Goal: Information Seeking & Learning: Learn about a topic

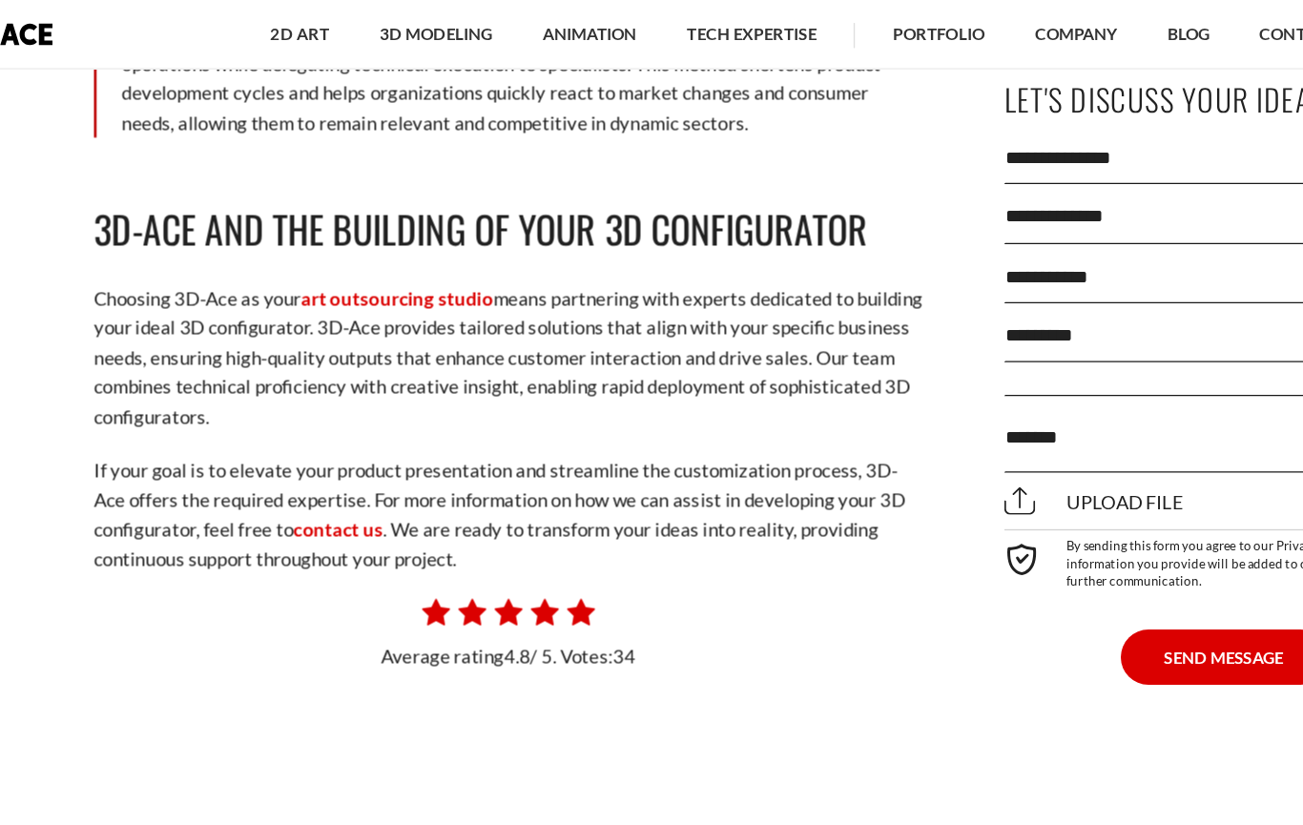
scroll to position [13447, 0]
click at [339, 218] on link "art outsourcing studio" at bounding box center [386, 226] width 146 height 17
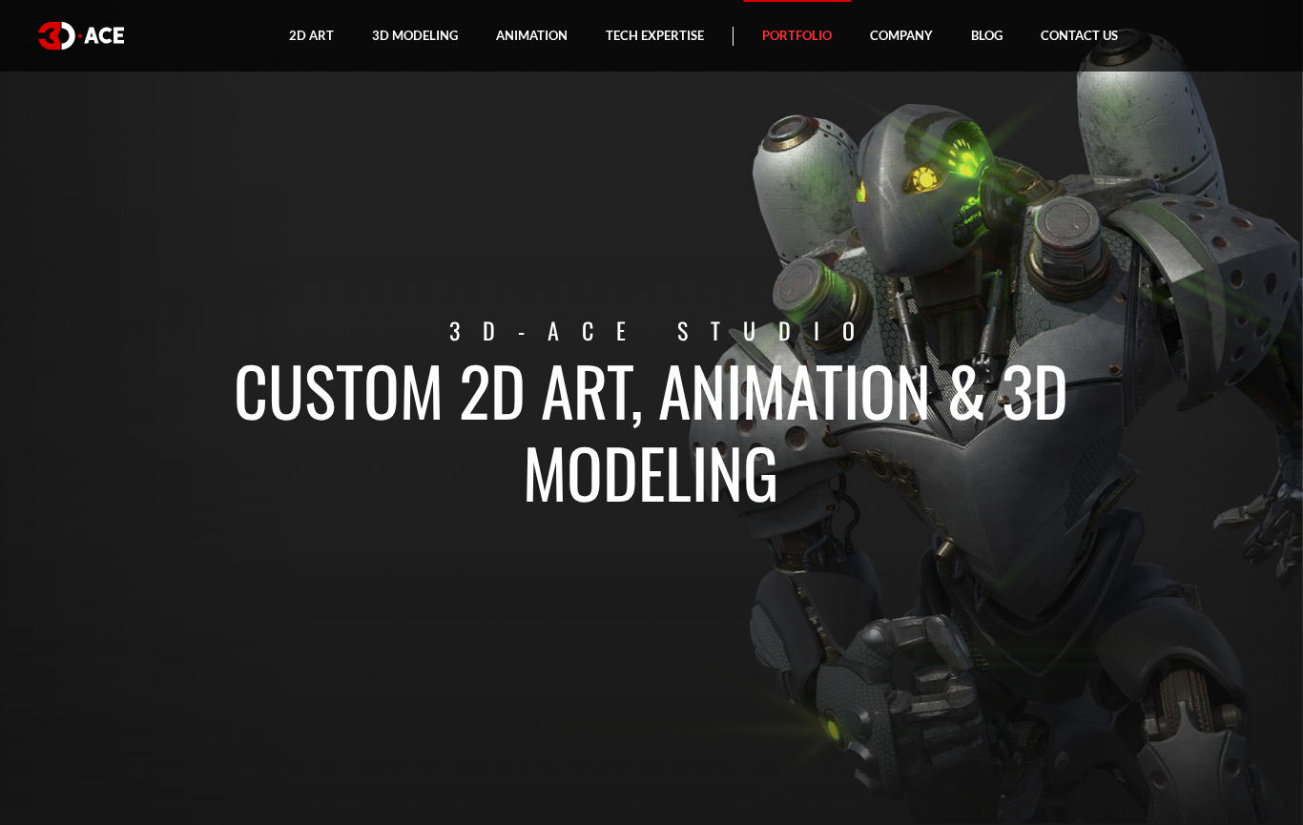
click at [815, 45] on link "Portfolio" at bounding box center [797, 36] width 108 height 72
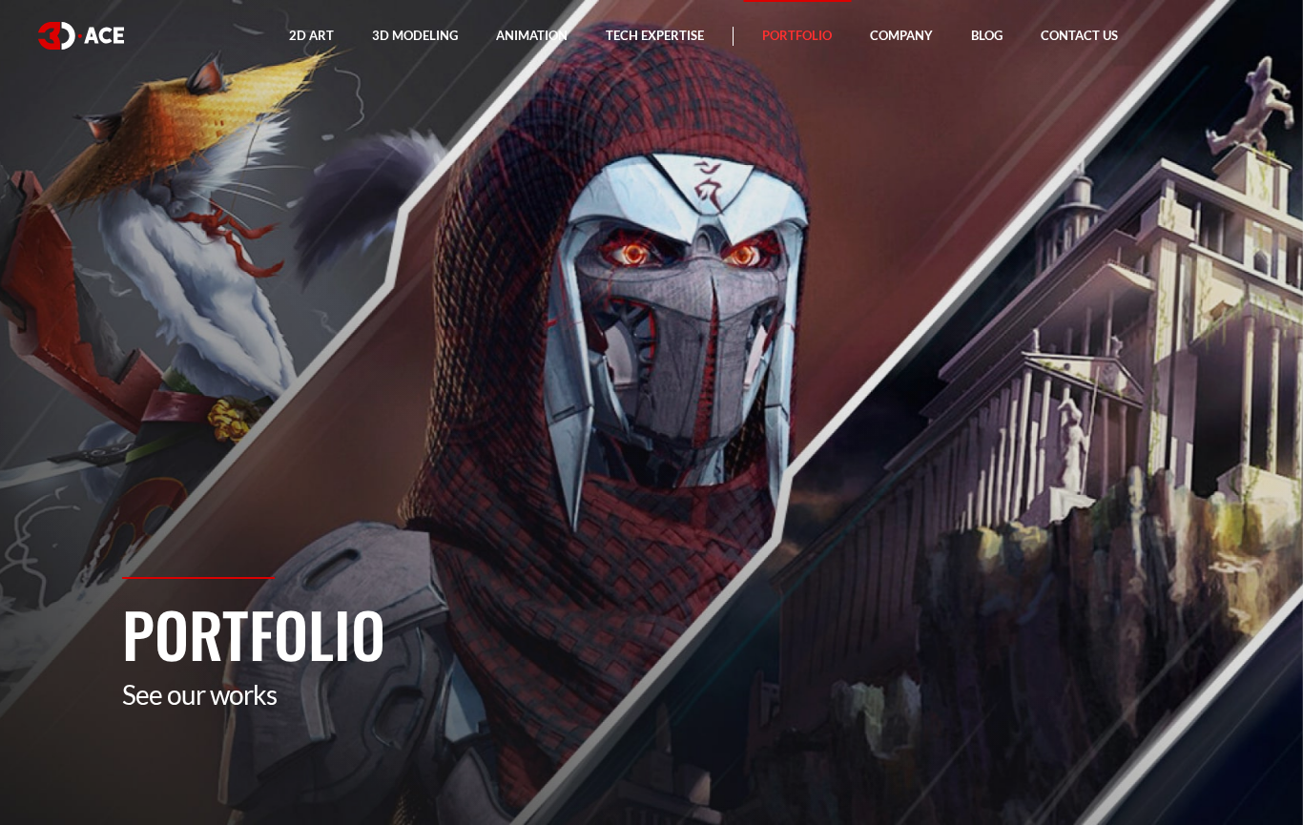
scroll to position [1, 0]
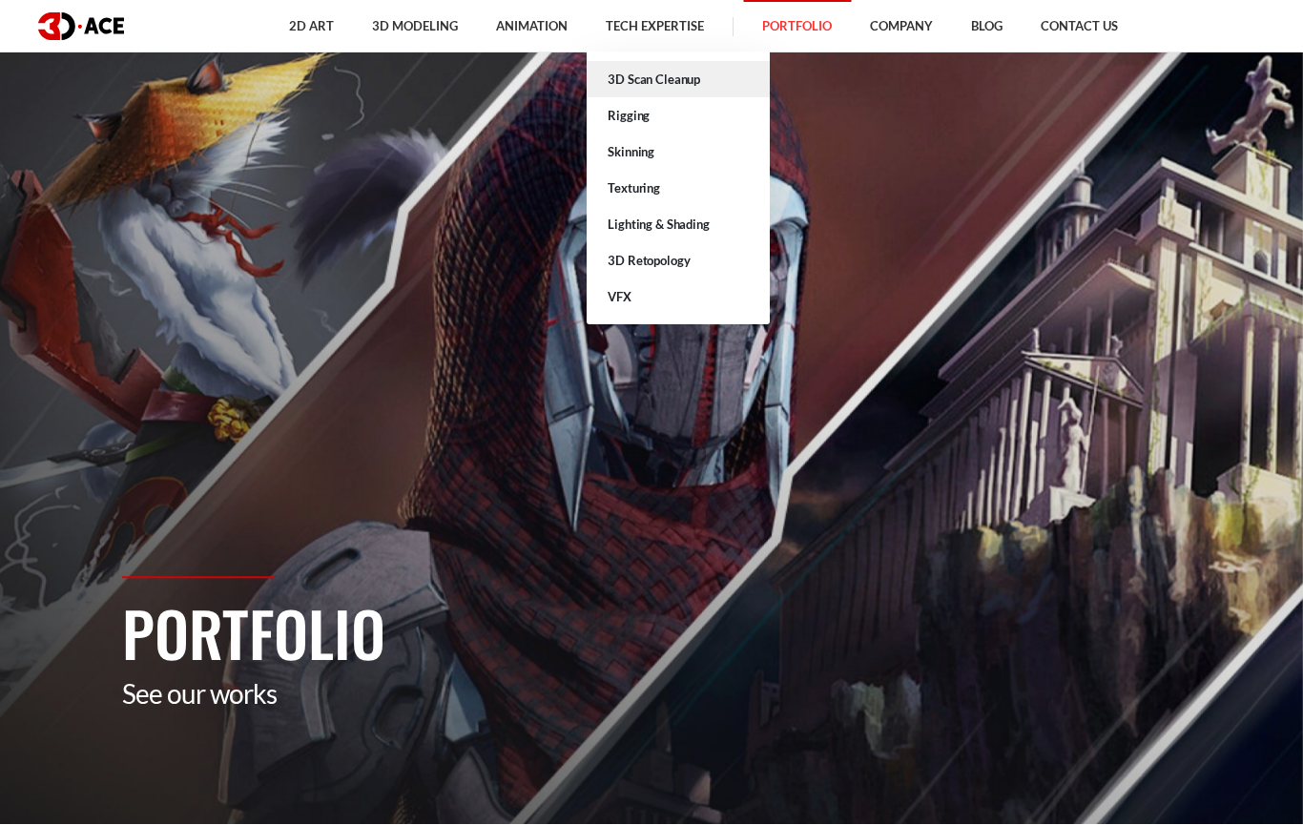
click at [690, 88] on link "3D Scan Cleanup" at bounding box center [678, 79] width 183 height 36
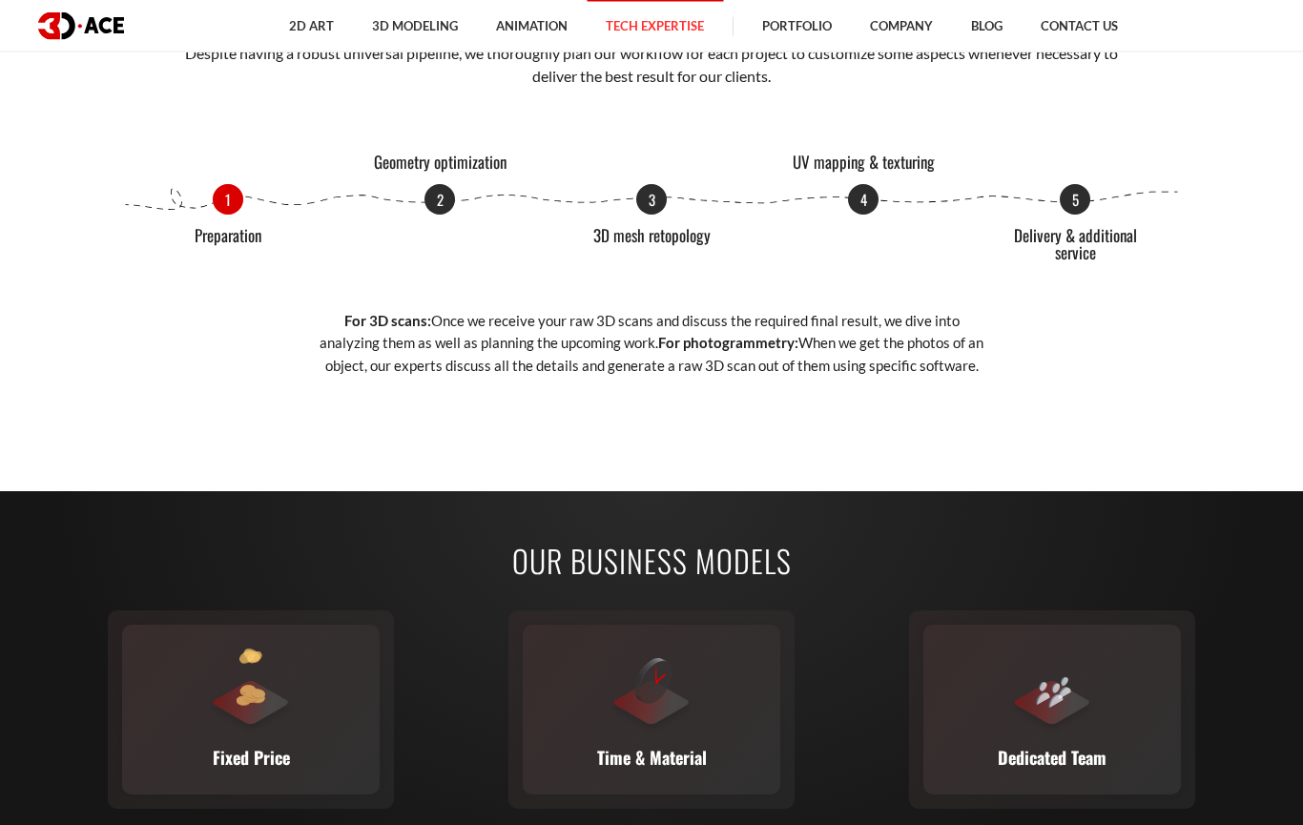
scroll to position [2488, 0]
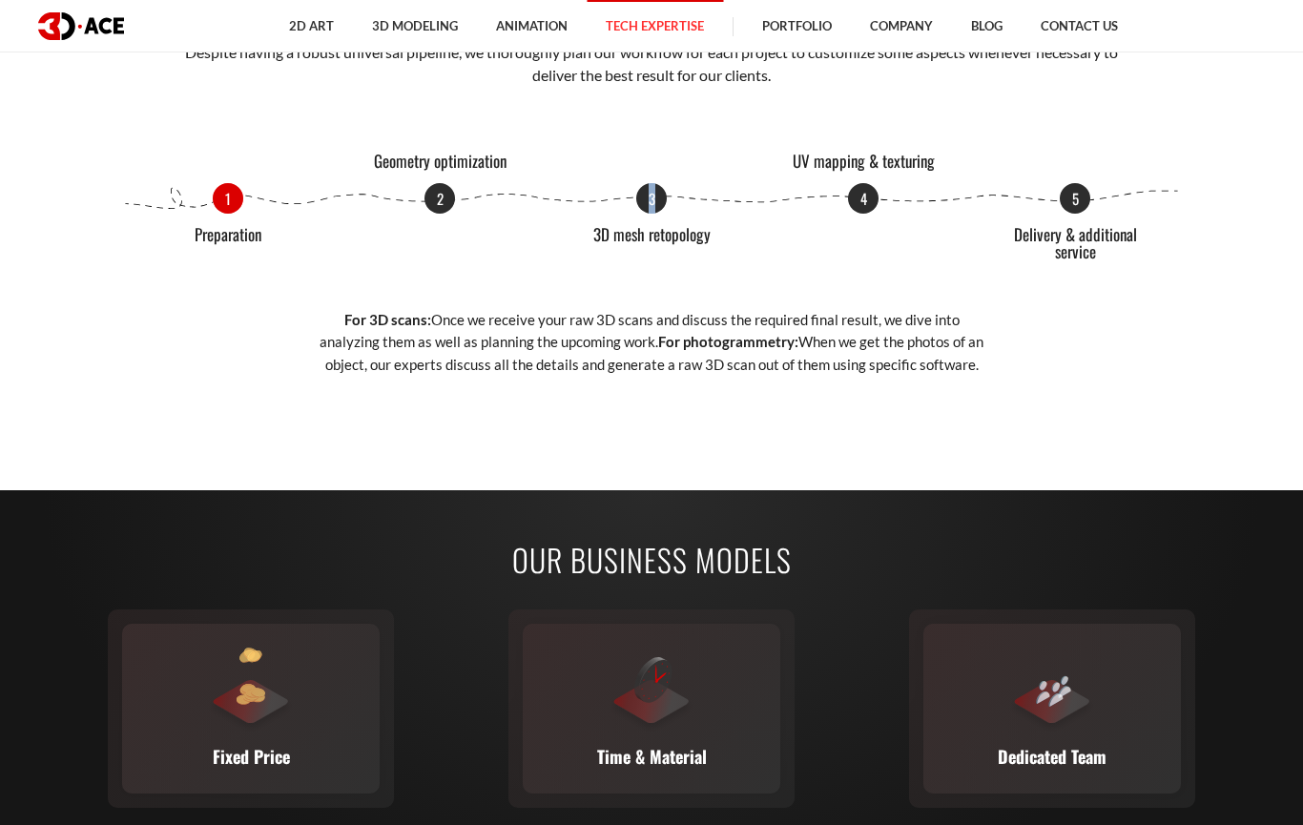
click at [705, 213] on div "How We Cleanup a 3D Scan Despite having a robust universal pipeline, we thoroug…" at bounding box center [651, 175] width 1087 height 516
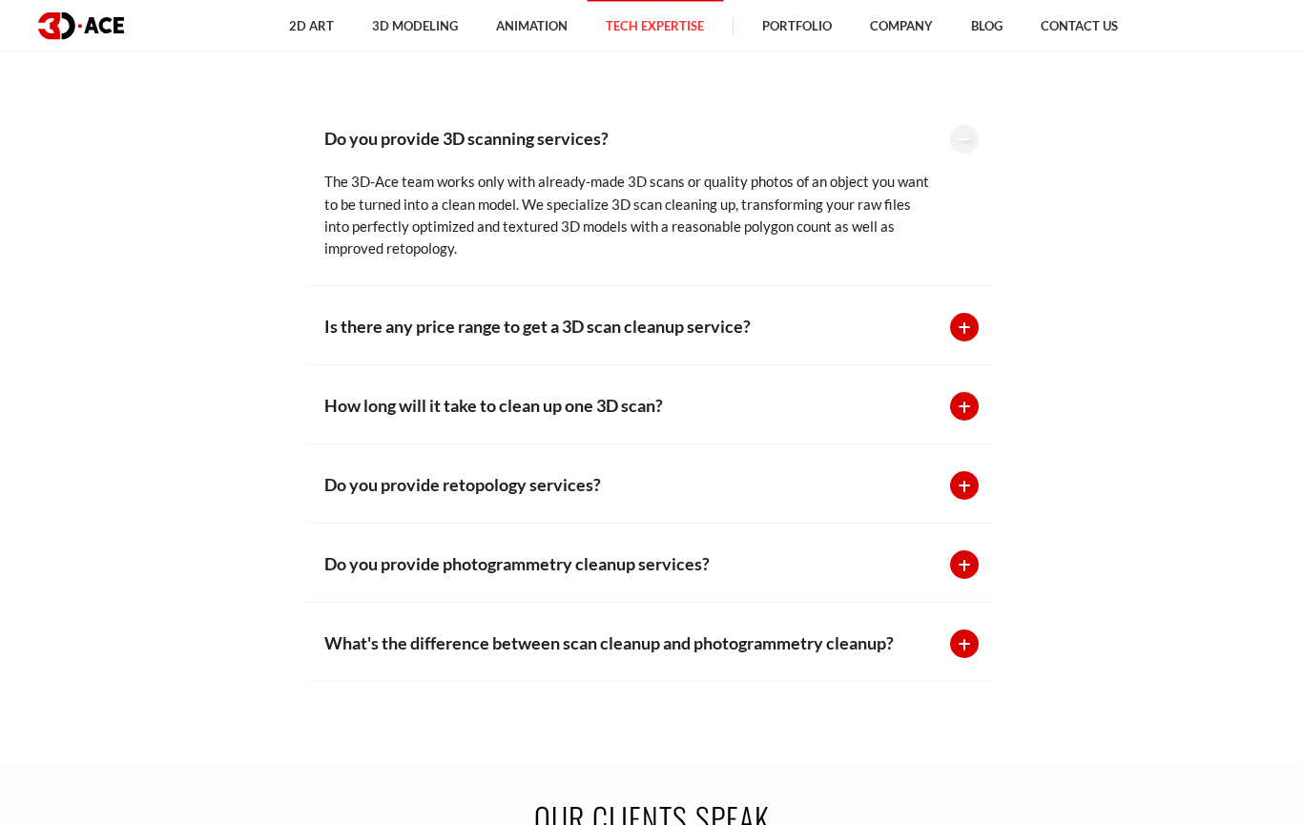
scroll to position [4598, 0]
click at [961, 341] on div at bounding box center [964, 327] width 29 height 29
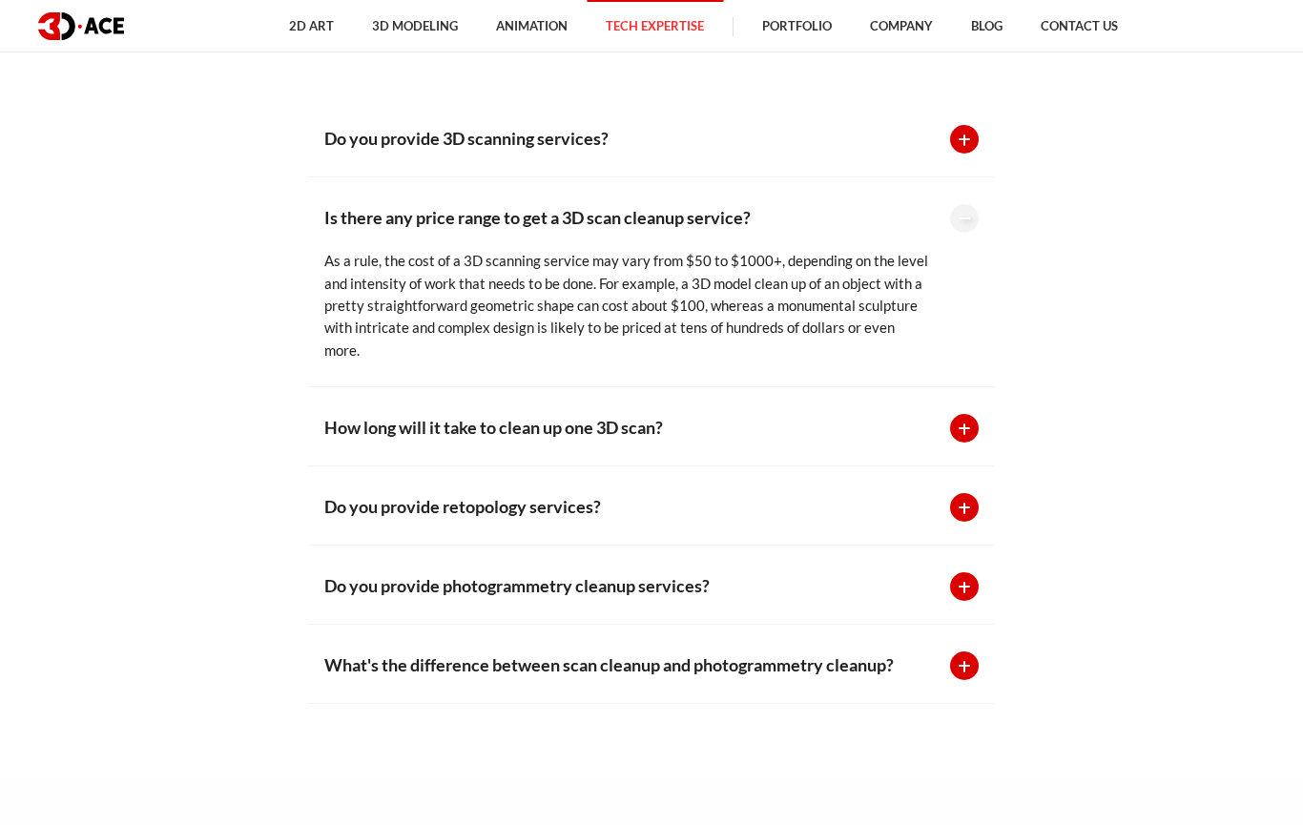
click at [977, 442] on div at bounding box center [964, 428] width 29 height 29
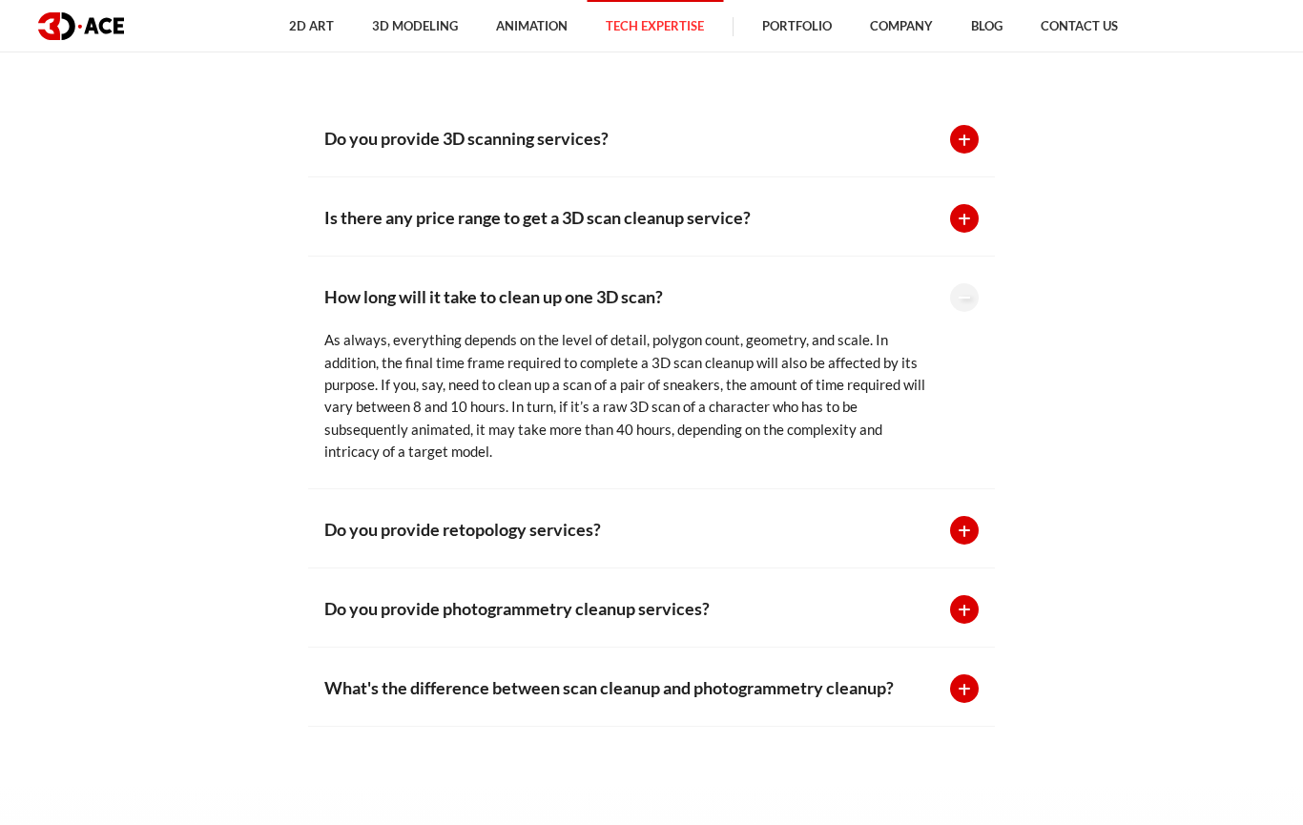
click at [784, 543] on p "Do you provide retopology services?" at bounding box center [627, 529] width 607 height 27
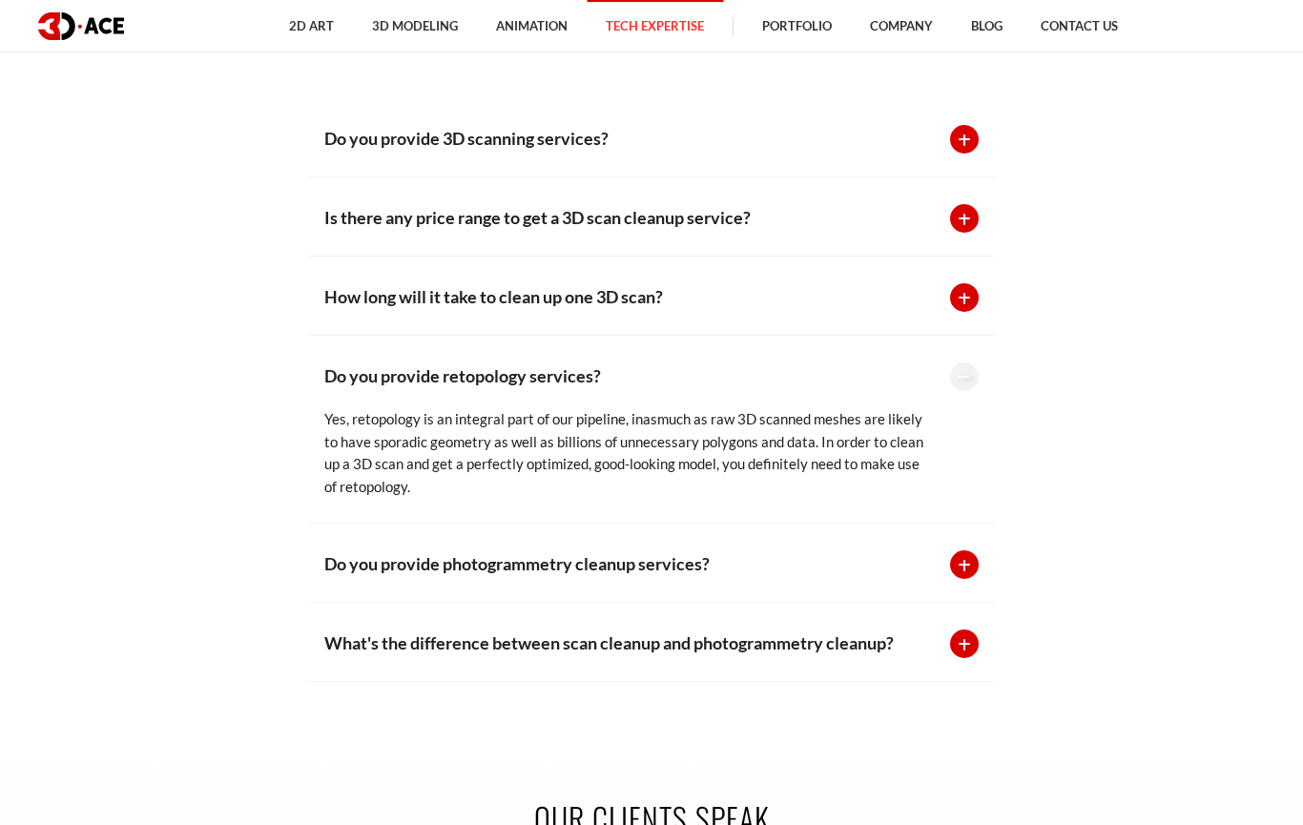
click at [786, 577] on p "Do you provide photogrammetry cleanup services?" at bounding box center [627, 563] width 607 height 27
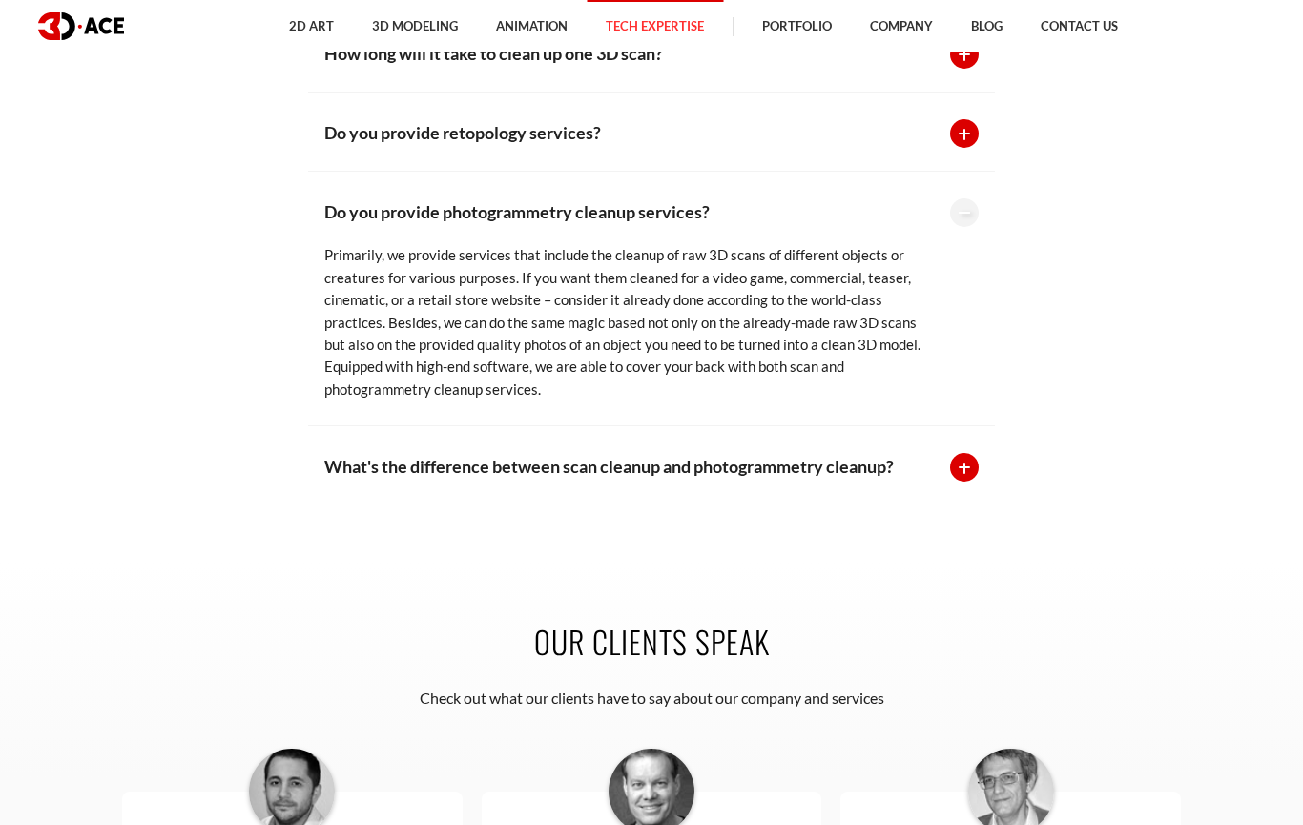
scroll to position [4851, 0]
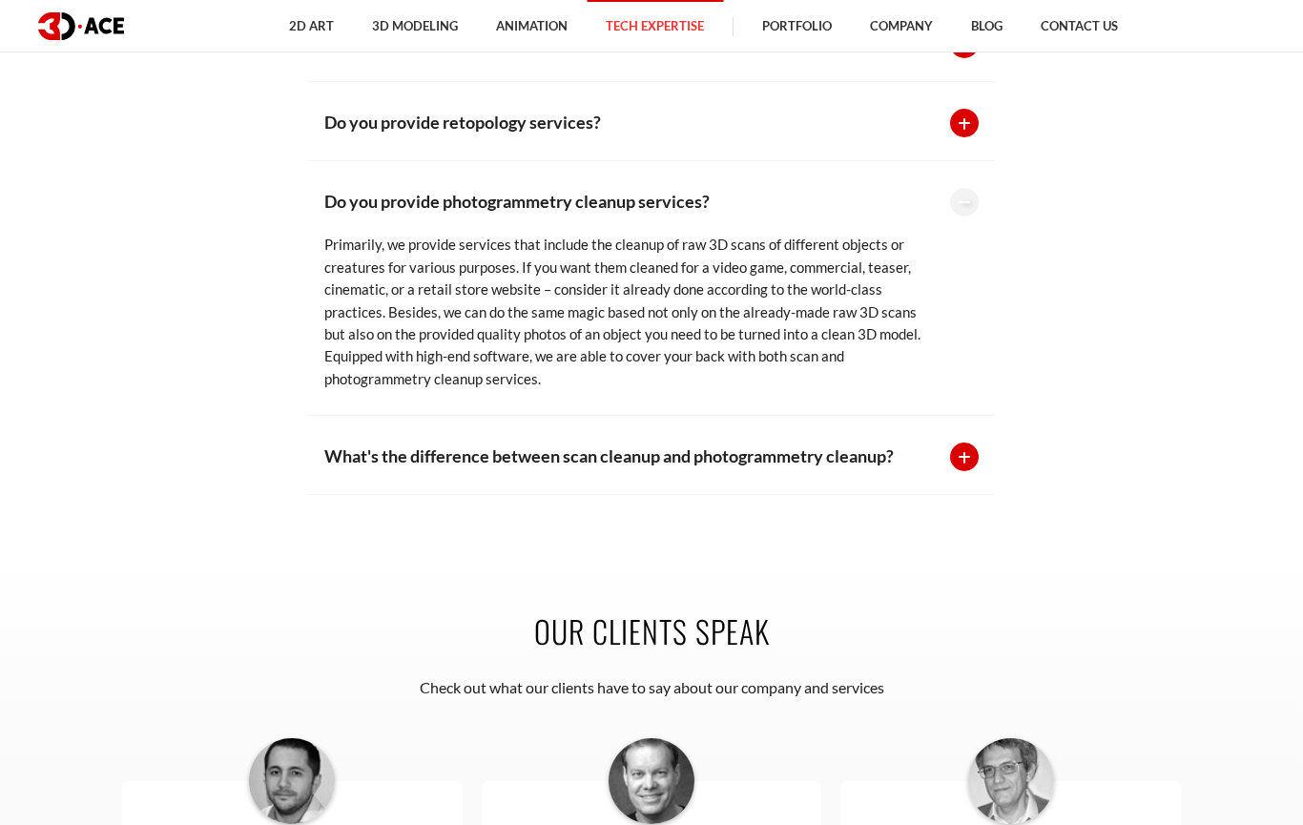
click at [836, 469] on p "What's the difference between scan cleanup and photogrammetry cleanup?" at bounding box center [627, 455] width 607 height 27
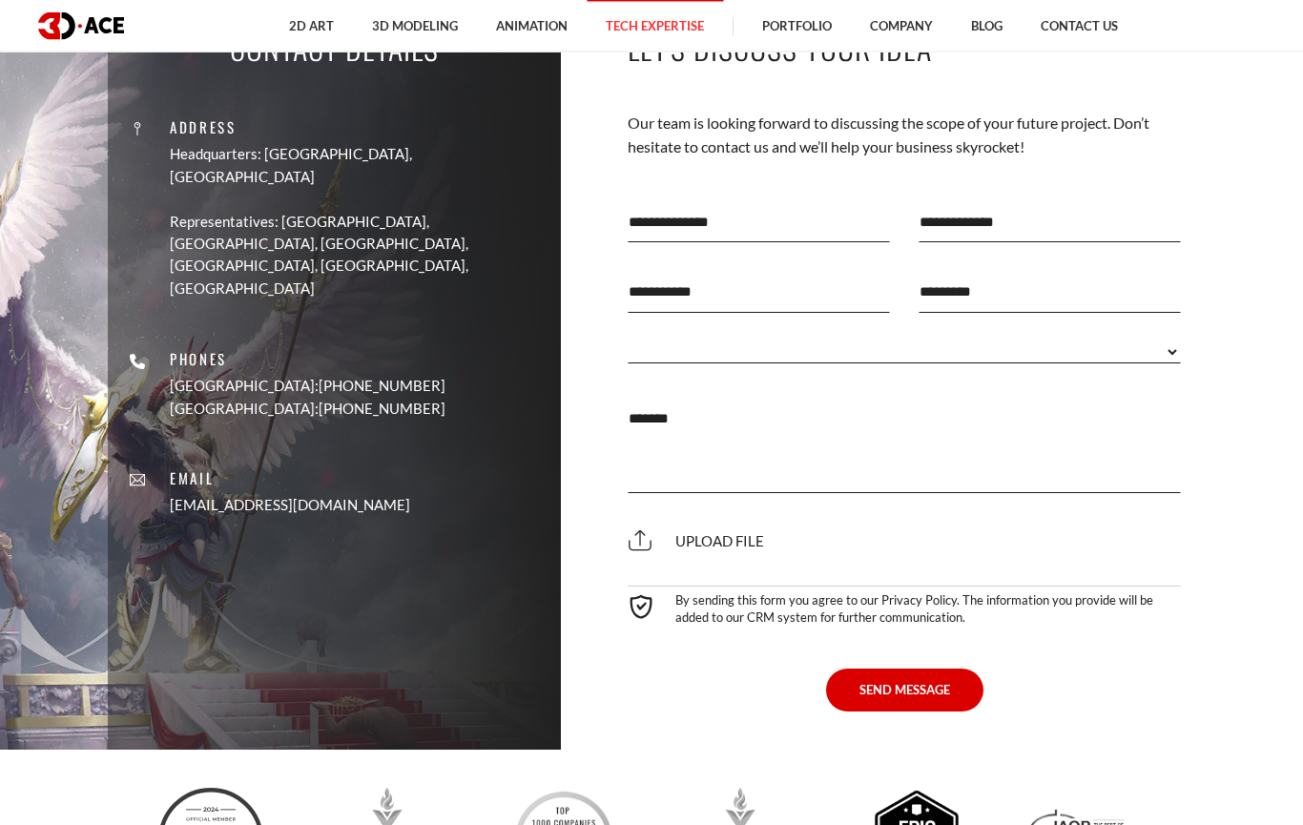
scroll to position [6533, 0]
